Goal: Find specific page/section: Find specific page/section

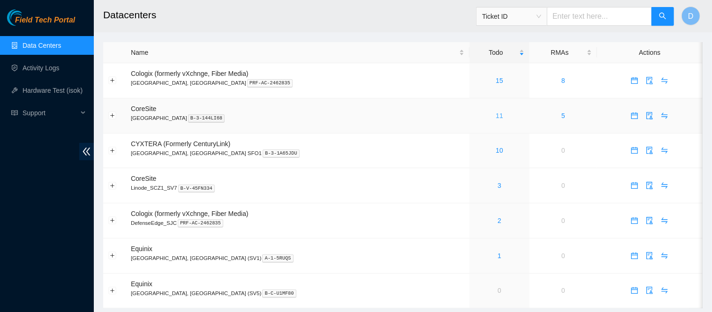
click at [496, 117] on link "11" at bounding box center [500, 116] width 8 height 8
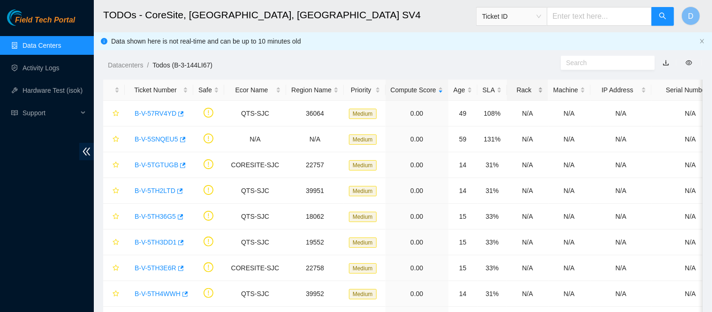
click at [512, 86] on div "Rack" at bounding box center [527, 90] width 30 height 10
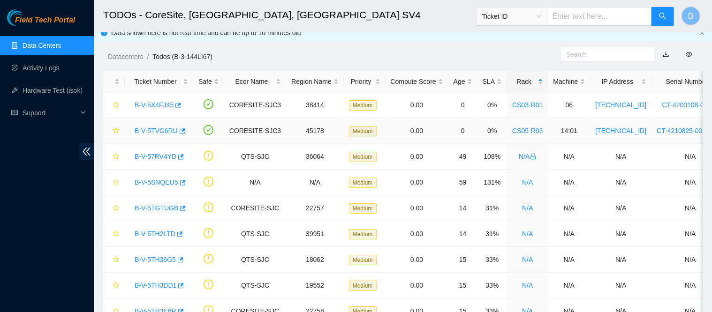
scroll to position [9, 0]
click at [114, 105] on icon "star" at bounding box center [116, 104] width 6 height 6
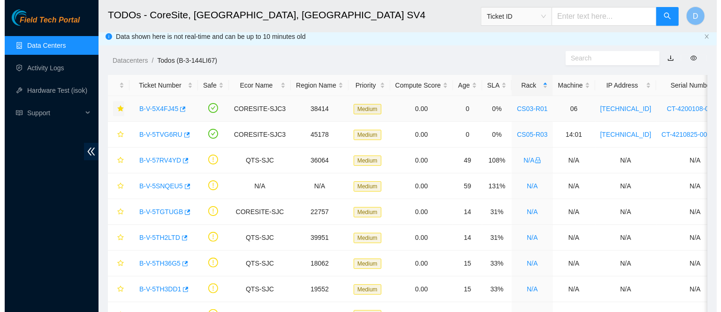
scroll to position [2, 0]
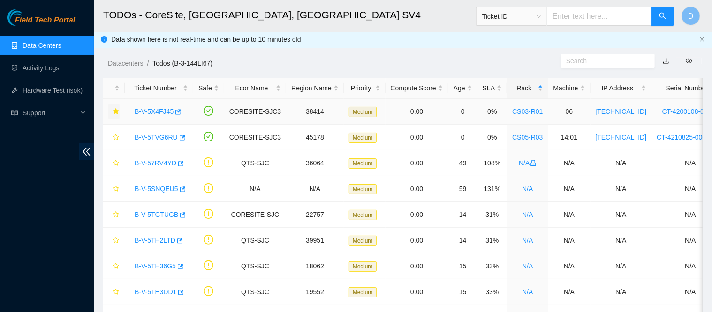
click at [155, 113] on link "B-V-5X4FJ45" at bounding box center [154, 112] width 39 height 8
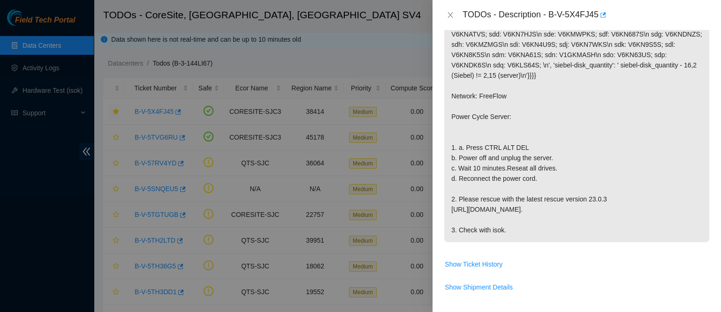
scroll to position [212, 0]
